Goal: Book appointment/travel/reservation

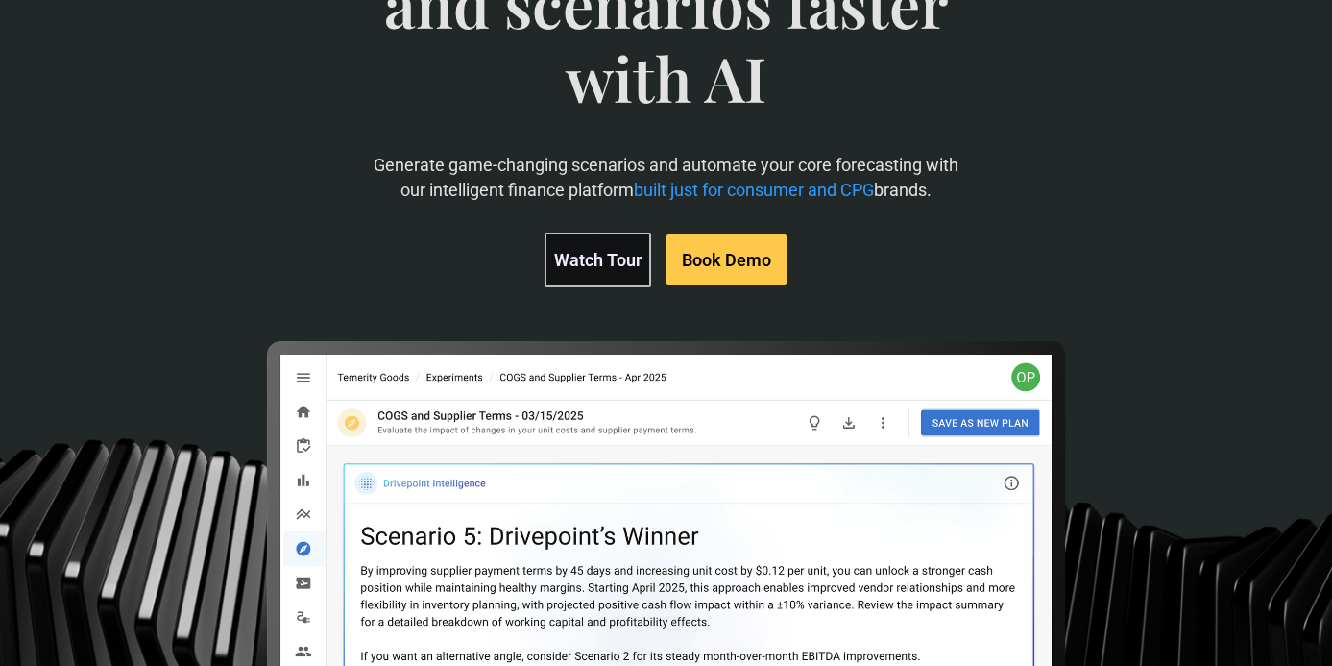
scroll to position [255, 0]
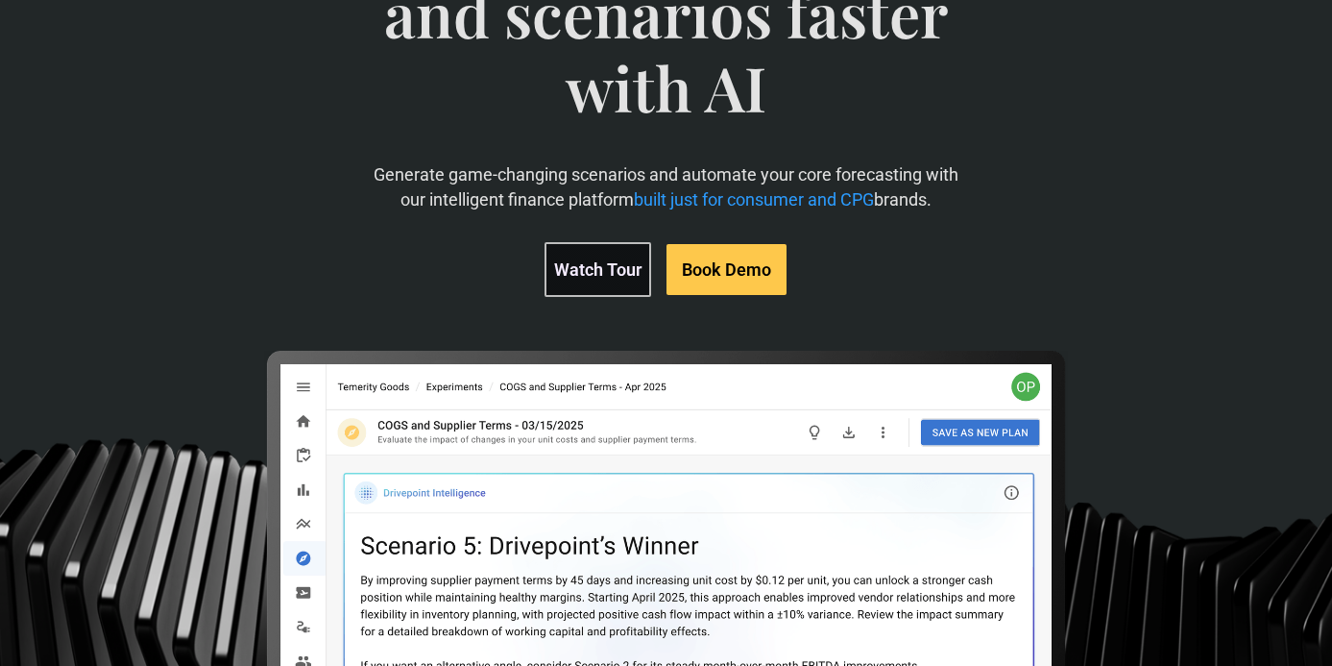
click at [619, 273] on link "Watch Tour" at bounding box center [598, 269] width 107 height 55
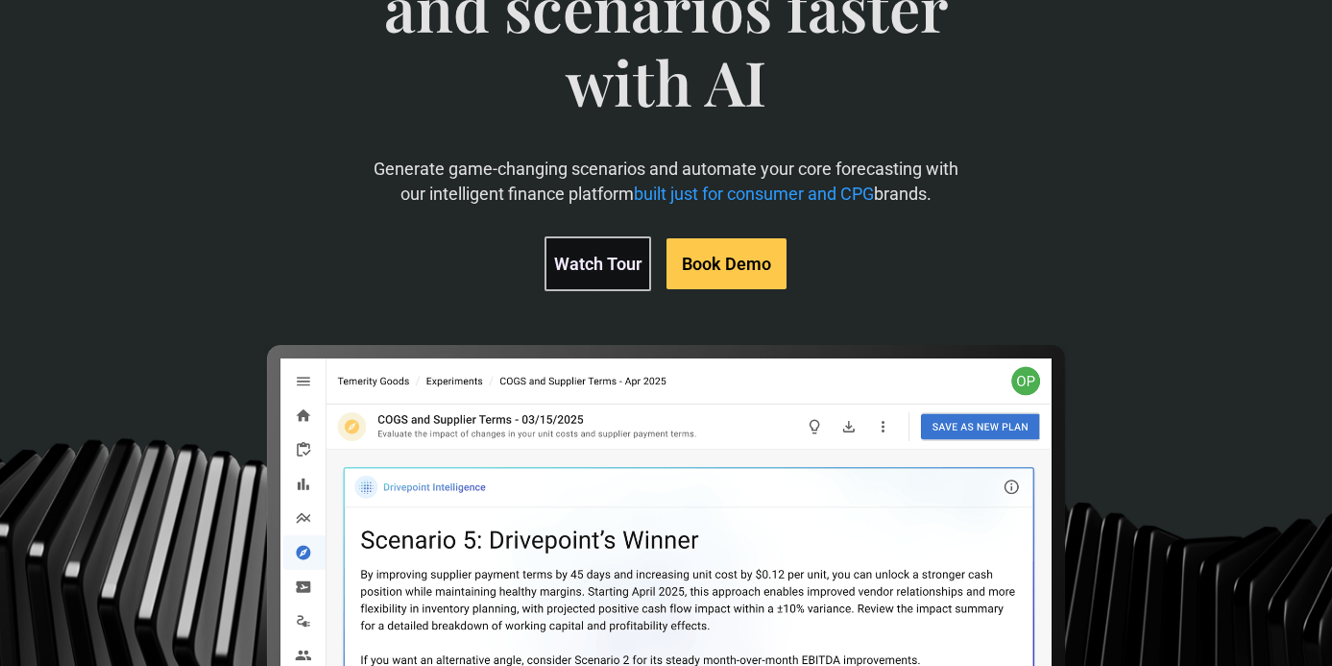
click at [580, 265] on link "Watch Tour" at bounding box center [598, 263] width 107 height 55
